Goal: Information Seeking & Learning: Learn about a topic

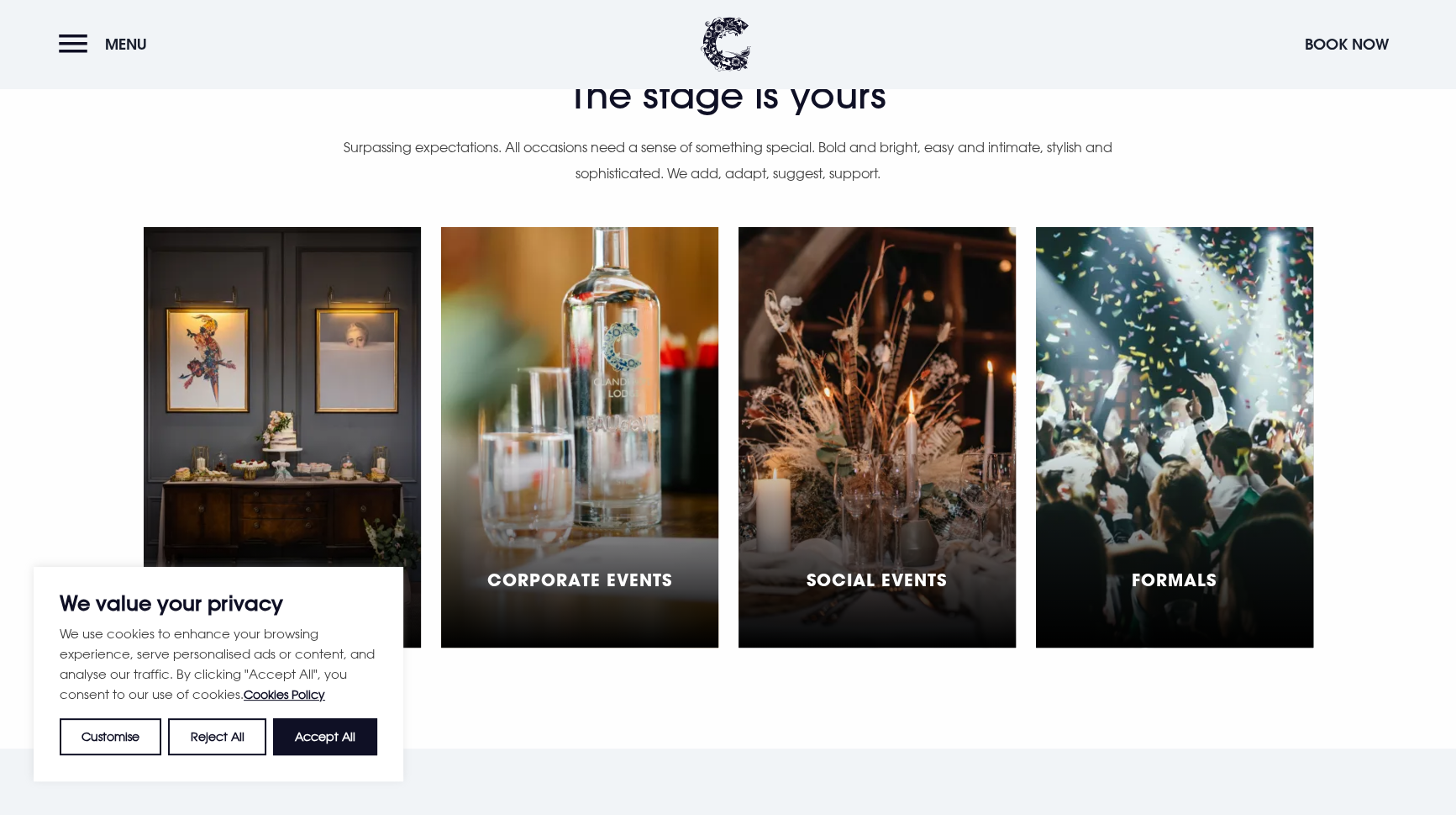
scroll to position [5044, 0]
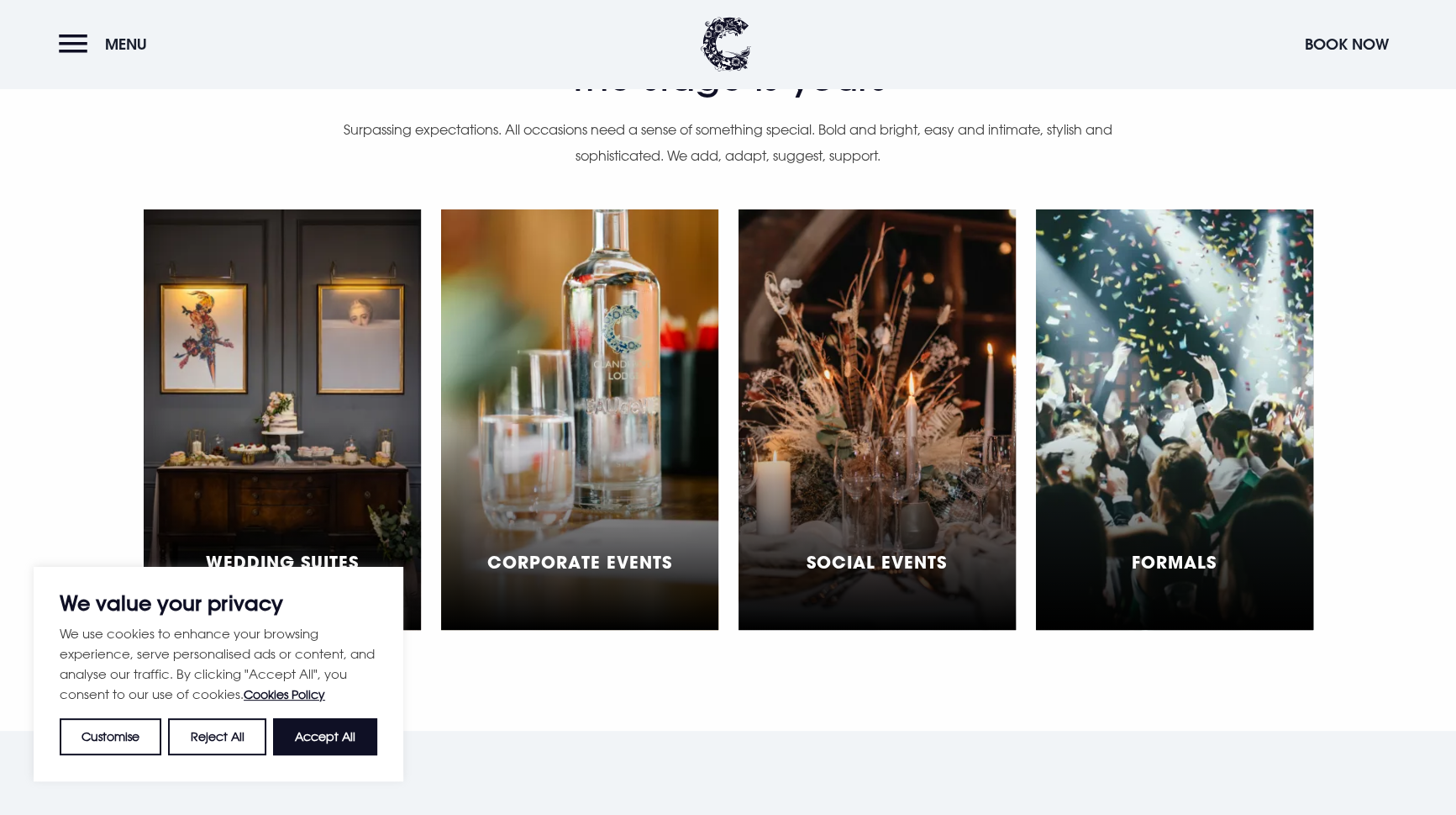
click at [327, 339] on div "Wedding Suites" at bounding box center [282, 419] width 277 height 421
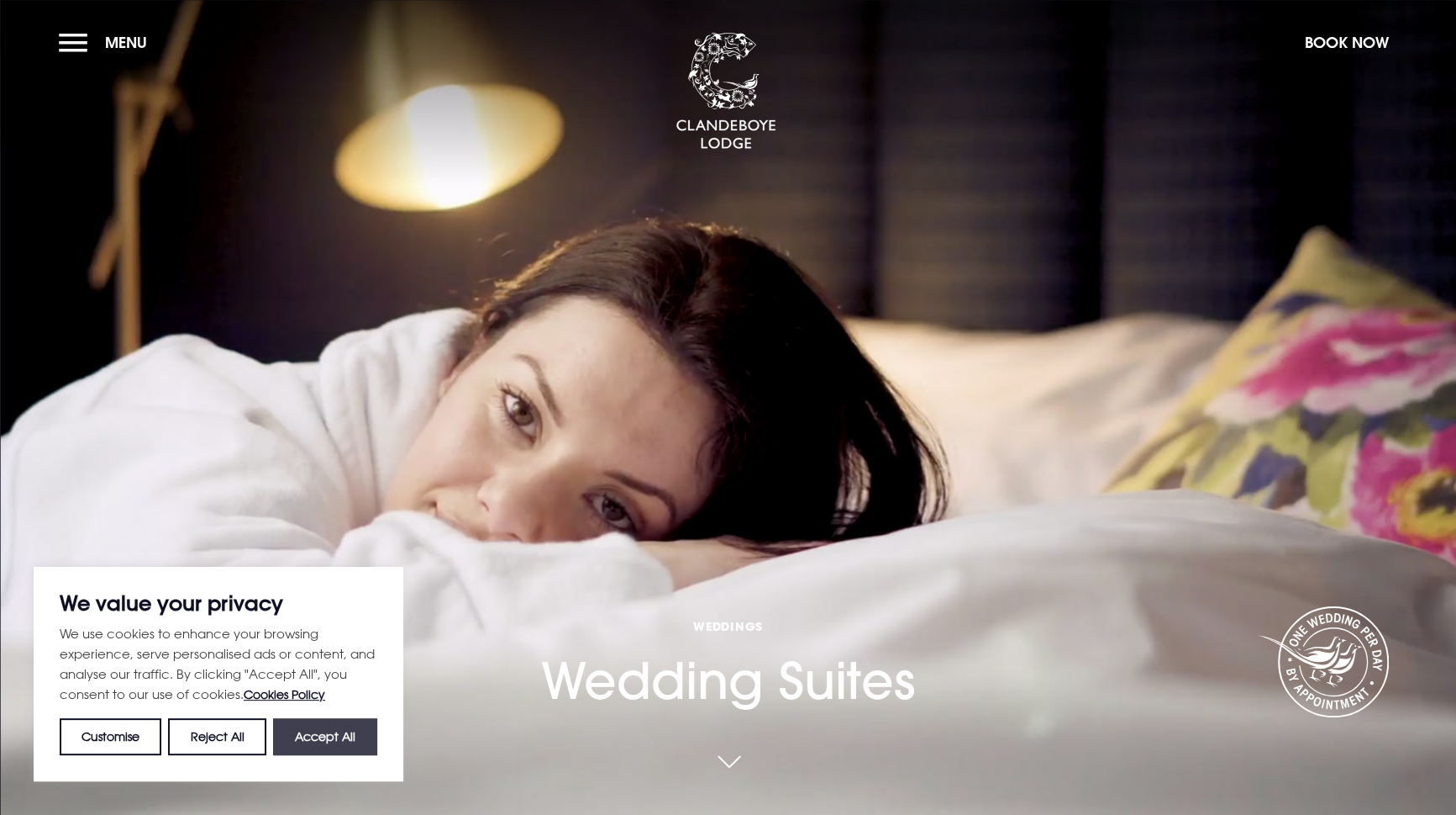
click at [316, 724] on button "Accept All" at bounding box center [325, 737] width 104 height 37
checkbox input "true"
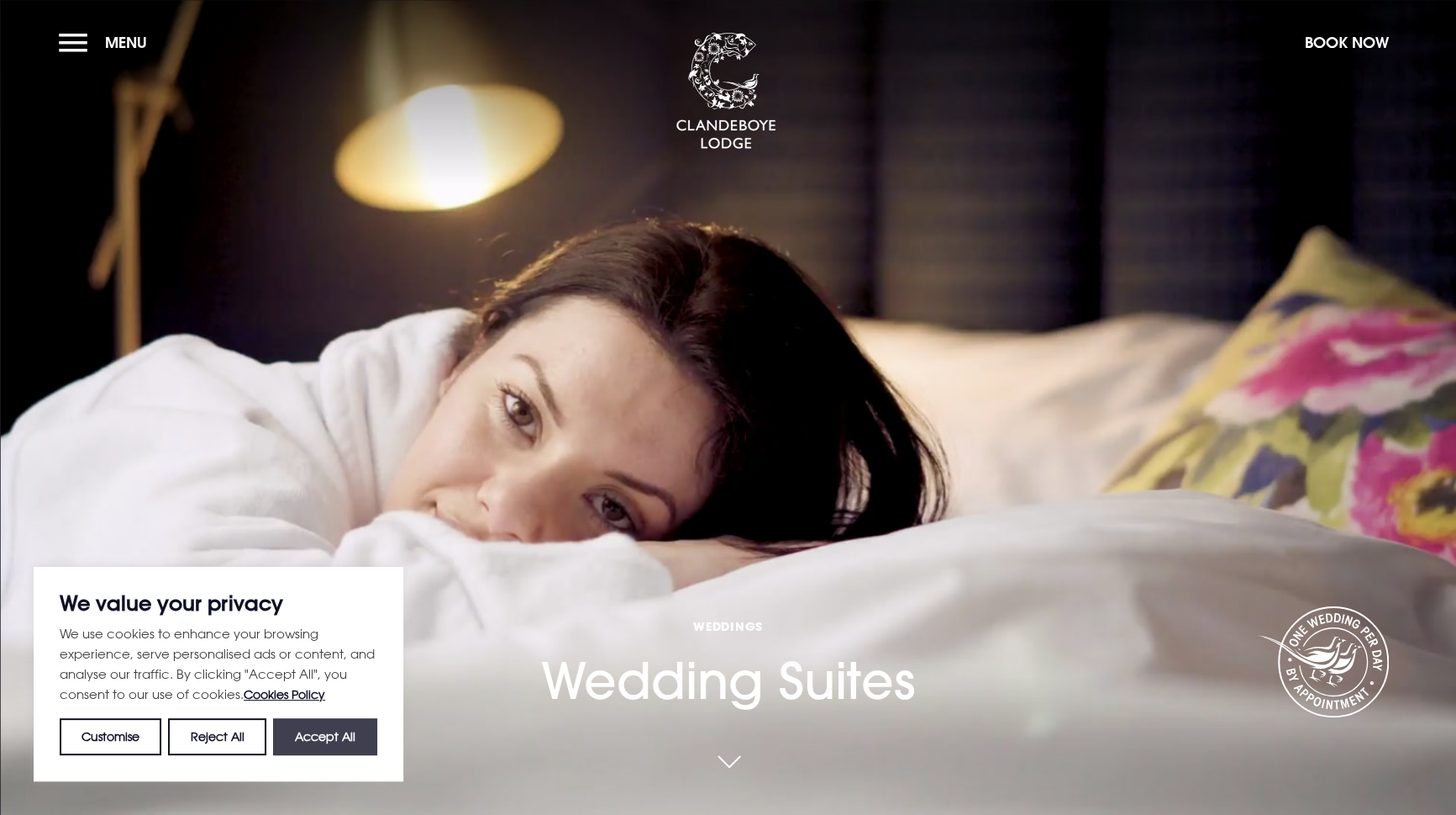
checkbox input "true"
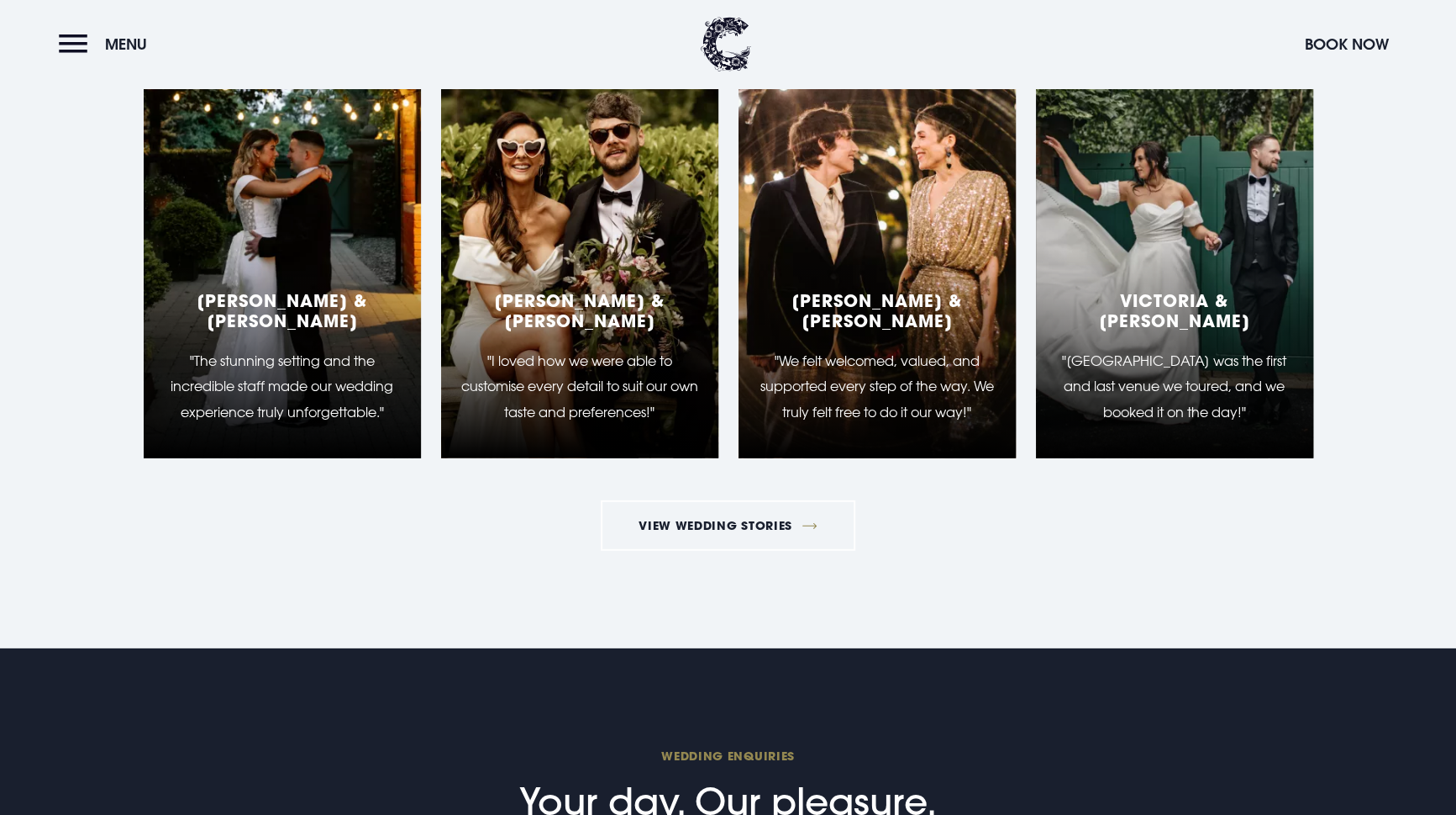
scroll to position [3698, 0]
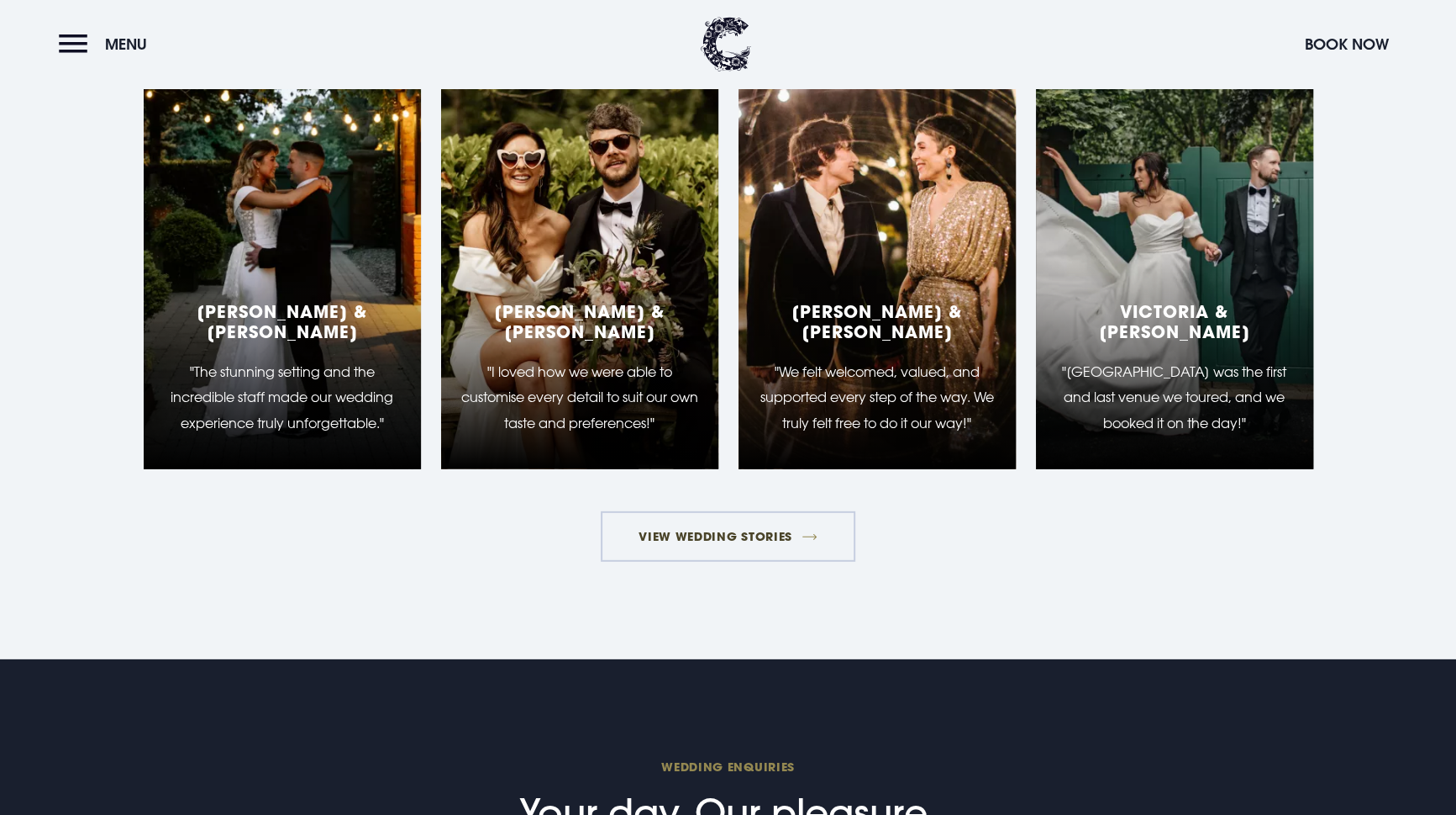
click at [711, 532] on link "View Wedding Stories" at bounding box center [729, 536] width 256 height 51
